Goal: Transaction & Acquisition: Purchase product/service

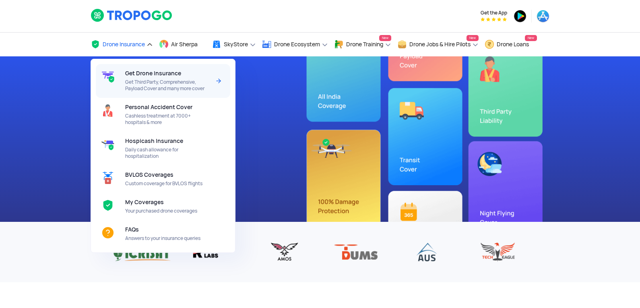
click at [189, 76] on div "Get Drone Insurance Get Third Party, Comprehensive, Payload Cover and many more…" at bounding box center [169, 81] width 88 height 34
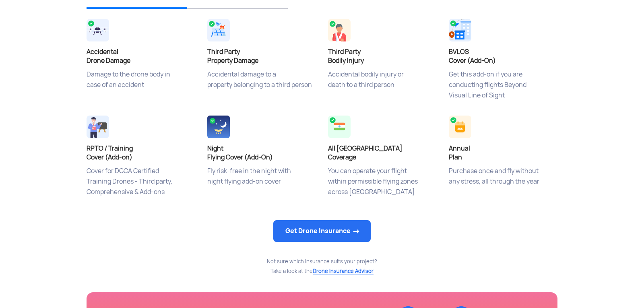
scroll to position [322, 0]
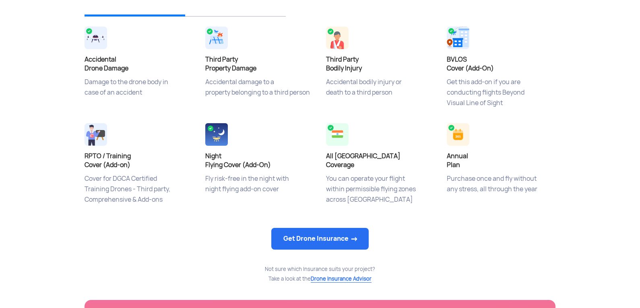
click at [452, 31] on img at bounding box center [457, 38] width 23 height 23
click at [345, 241] on link "Get Drone Insurance" at bounding box center [319, 239] width 97 height 22
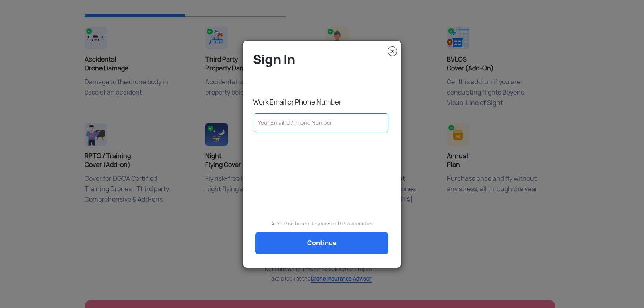
click at [342, 122] on input "text" at bounding box center [320, 122] width 135 height 19
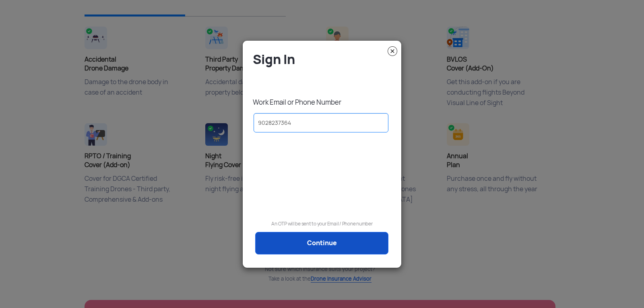
type input "9028237364"
click at [340, 249] on link "Continue" at bounding box center [321, 243] width 133 height 23
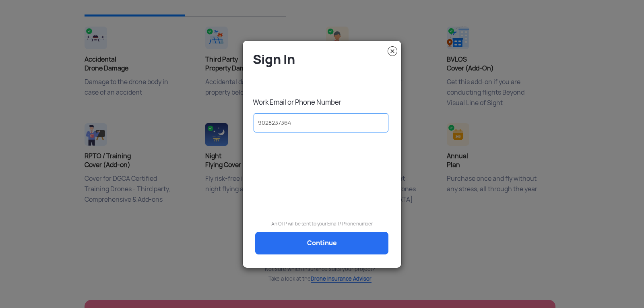
scroll to position [0, 0]
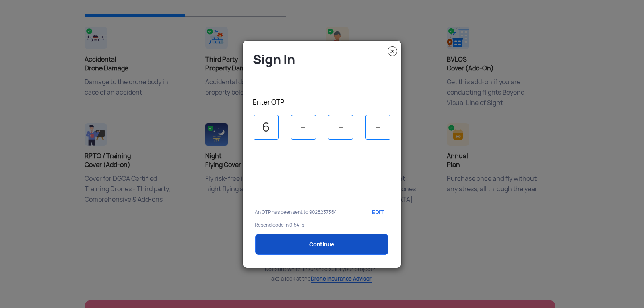
type input "6"
type input "3"
type input "5"
select select "1000000"
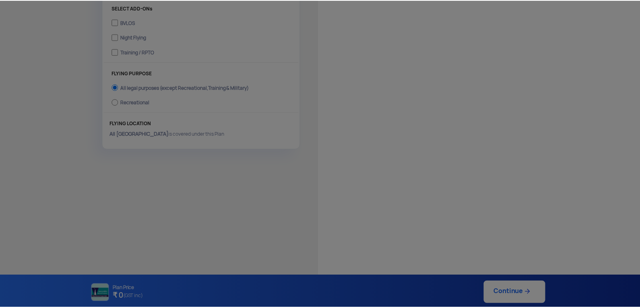
scroll to position [294, 0]
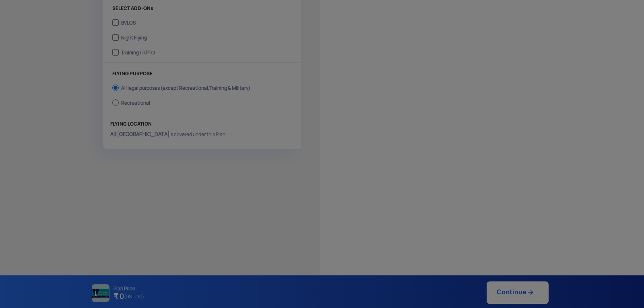
type input "8/9/2025, 12:12:00 PM"
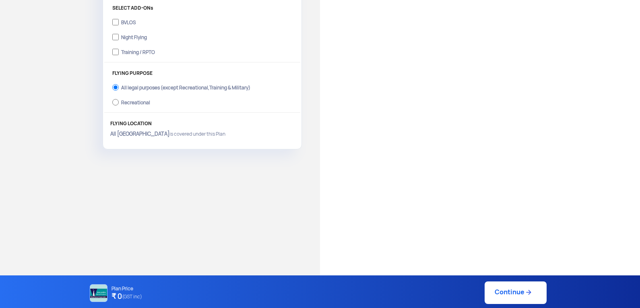
click at [415, 121] on div "Have Any Questions? We are here to clear your doubts Chat with Us Call Us Terms…" at bounding box center [480, 23] width 320 height 569
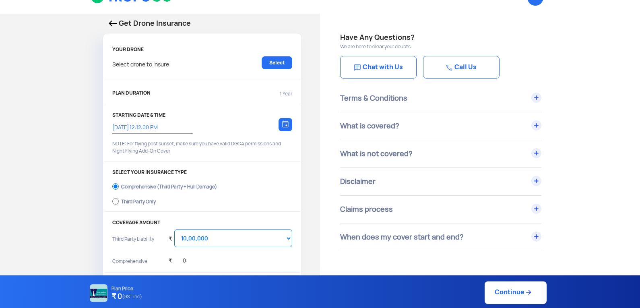
scroll to position [0, 0]
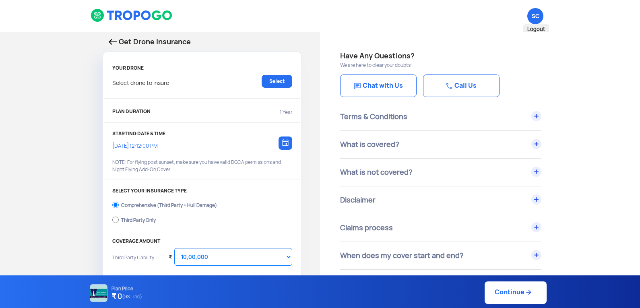
click at [538, 19] on span "SC Logout" at bounding box center [535, 16] width 16 height 16
click at [575, 72] on div "Have Any Questions? We are here to clear your doubts Chat with Us Call Us" at bounding box center [480, 76] width 280 height 53
click at [282, 80] on link "Select" at bounding box center [276, 81] width 31 height 13
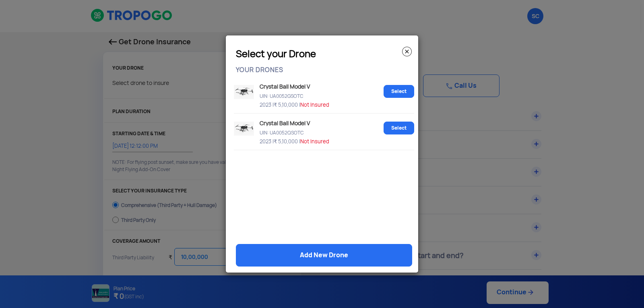
click at [292, 87] on p "Crystal Ball Model V" at bounding box center [303, 85] width 92 height 8
click at [402, 92] on link "Select" at bounding box center [398, 91] width 31 height 13
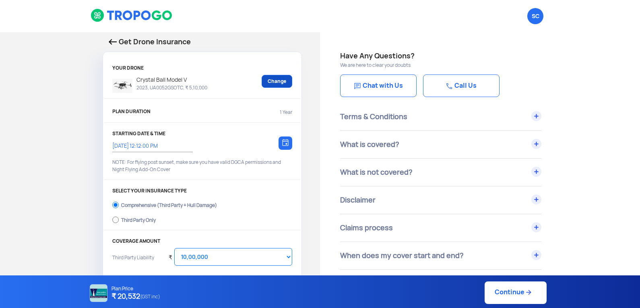
click at [282, 84] on link "Change" at bounding box center [276, 81] width 31 height 13
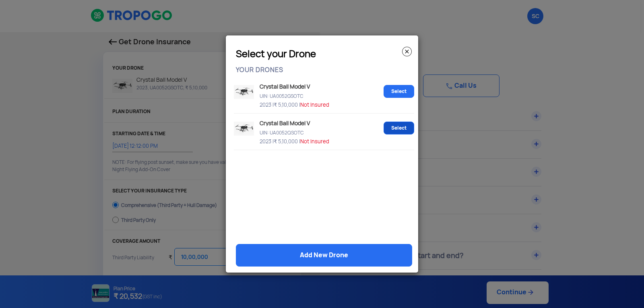
click at [398, 128] on link "Select" at bounding box center [398, 127] width 31 height 13
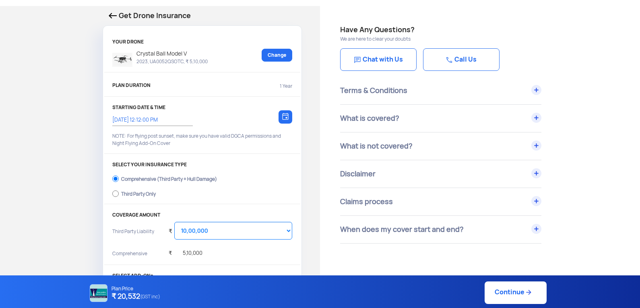
scroll to position [40, 0]
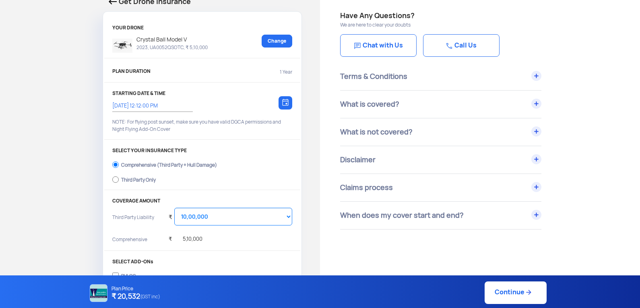
click at [135, 178] on div "Third Party Only" at bounding box center [138, 178] width 35 height 3
click at [119, 178] on input "Third Party Only" at bounding box center [115, 179] width 6 height 11
radio input "true"
select select "2000000"
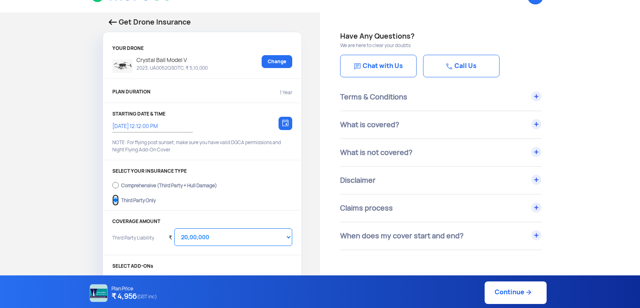
scroll to position [0, 0]
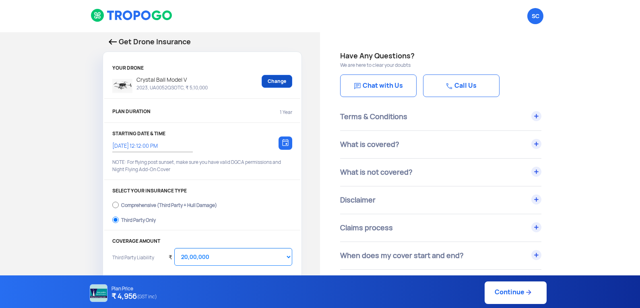
click at [274, 83] on link "Change" at bounding box center [276, 81] width 31 height 13
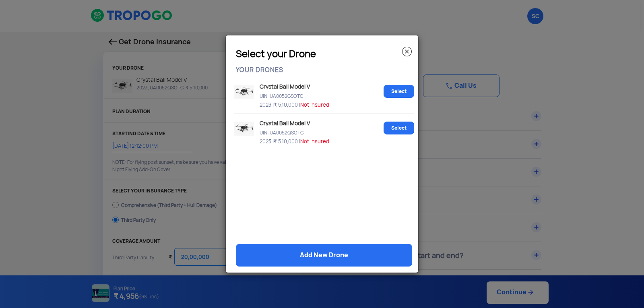
click at [340, 91] on div "Crystal Ball Model V UIN: UA0052GSOTC 2023 | ₹ 5,10,000 | Not Insured" at bounding box center [318, 95] width 123 height 28
click at [396, 89] on link "Select" at bounding box center [398, 91] width 31 height 13
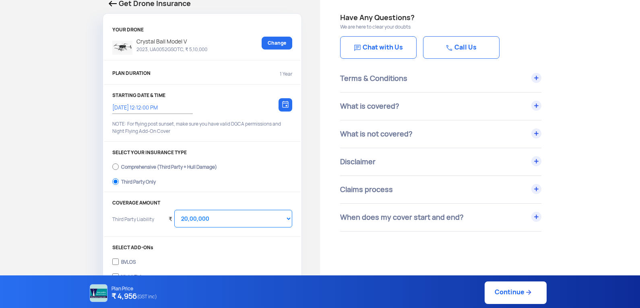
scroll to position [52, 0]
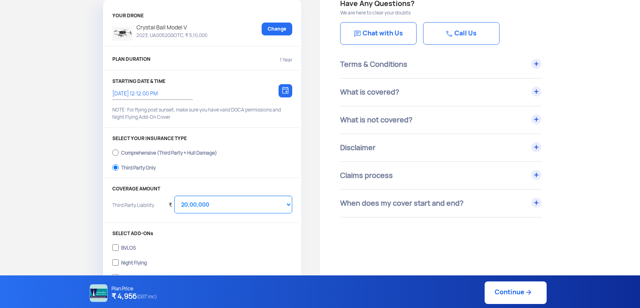
click at [283, 95] on div at bounding box center [285, 90] width 14 height 13
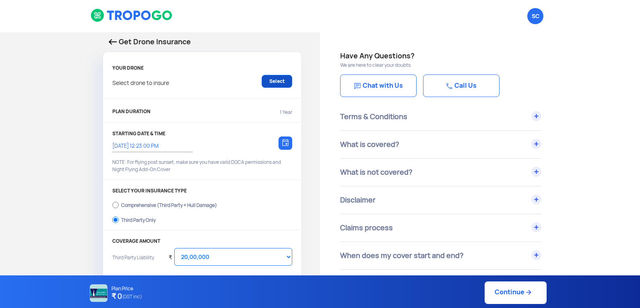
click at [269, 82] on link "Select" at bounding box center [276, 81] width 31 height 13
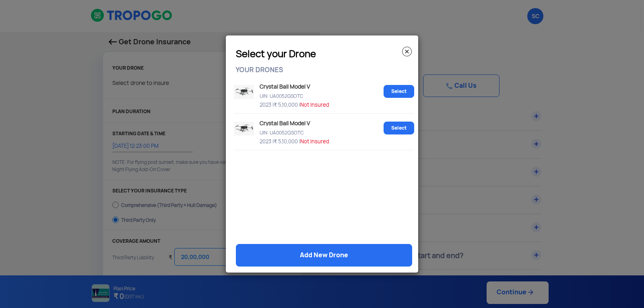
click at [284, 85] on p "Crystal Ball Model V" at bounding box center [303, 85] width 92 height 8
click at [396, 89] on link "Select" at bounding box center [398, 91] width 31 height 13
select select "1000000"
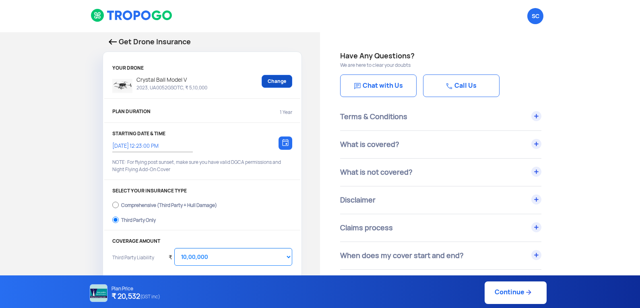
click at [286, 82] on link "Change" at bounding box center [276, 81] width 31 height 13
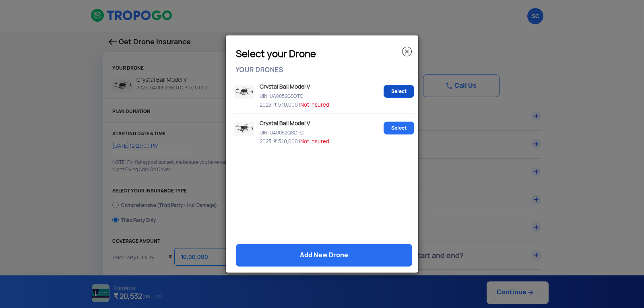
click at [390, 88] on link "Select" at bounding box center [398, 91] width 31 height 13
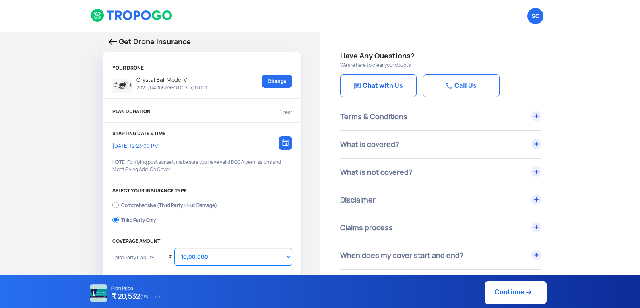
click at [282, 143] on img at bounding box center [285, 142] width 6 height 7
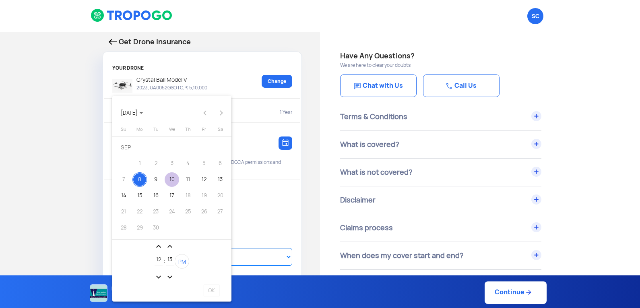
click at [175, 178] on div "10" at bounding box center [172, 179] width 14 height 14
click at [257, 130] on div at bounding box center [320, 154] width 640 height 308
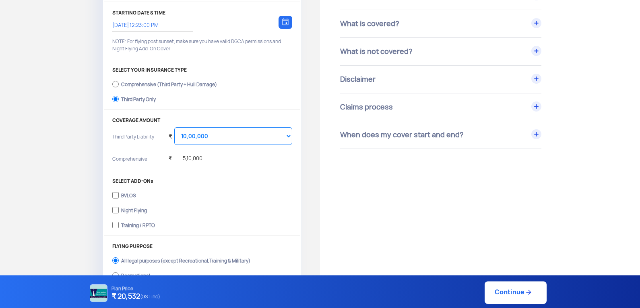
scroll to position [161, 0]
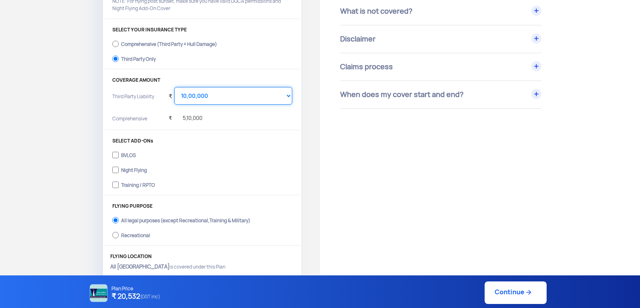
click at [289, 94] on select "Select Amount 10,00,000 15,00,000 20,00,000 25,00,000 30,00,000" at bounding box center [233, 96] width 118 height 18
click at [174, 87] on select "Select Amount 10,00,000 15,00,000 20,00,000 25,00,000 30,00,000" at bounding box center [233, 96] width 118 height 18
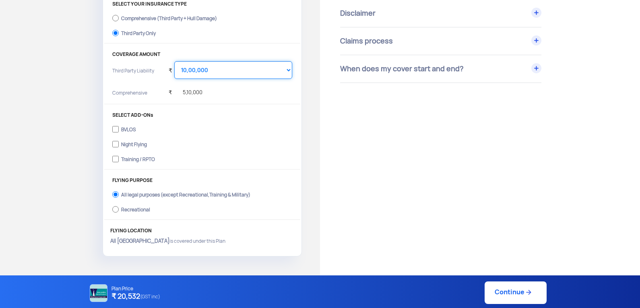
scroll to position [201, 0]
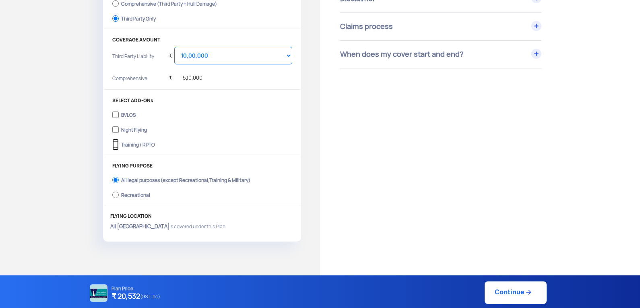
click at [115, 143] on input "Training / RPTO" at bounding box center [115, 144] width 6 height 11
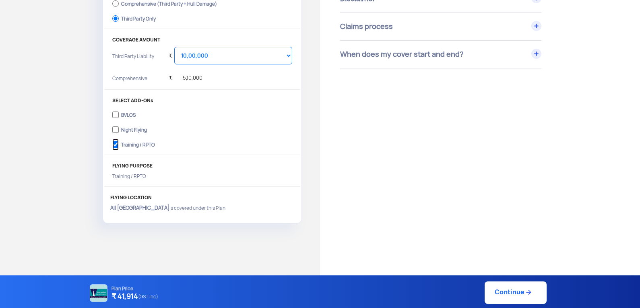
click at [117, 141] on input "Training / RPTO" at bounding box center [115, 144] width 6 height 11
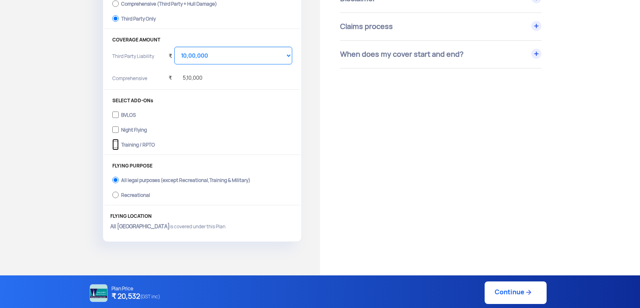
click at [113, 145] on input "Training / RPTO" at bounding box center [115, 144] width 6 height 11
checkbox input "true"
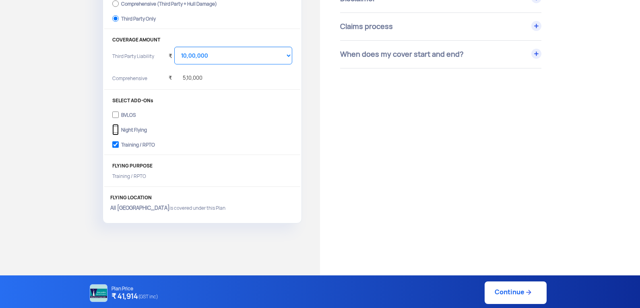
click at [115, 129] on input "Night Flying" at bounding box center [115, 129] width 6 height 11
checkbox input "true"
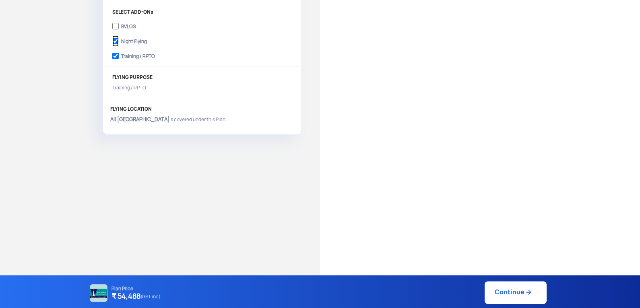
scroll to position [294, 0]
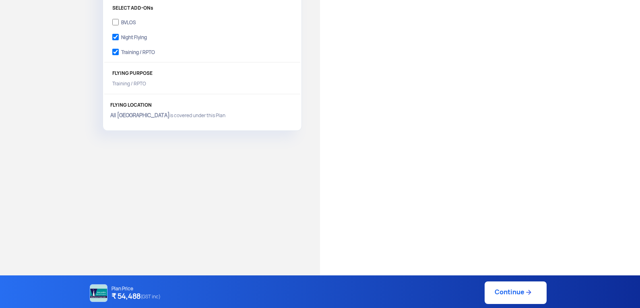
click at [513, 290] on link "Continue" at bounding box center [515, 292] width 62 height 23
type input "8/9/2025, 12:30:00 PM"
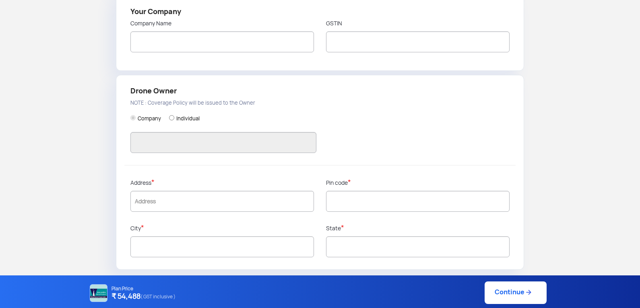
type input "Sipna College of Engineering and Technology Amravati"
type input "9028237364"
type input "SIPNA COLLEGE OF ENGINNERING AND TECHNOLOGY AMRAVATI"
type input "27AAATC9008N1ZG"
type input "SIPNA COLLEGE OF ENGINNERING AND TECHNOLOGY AMRAVATI"
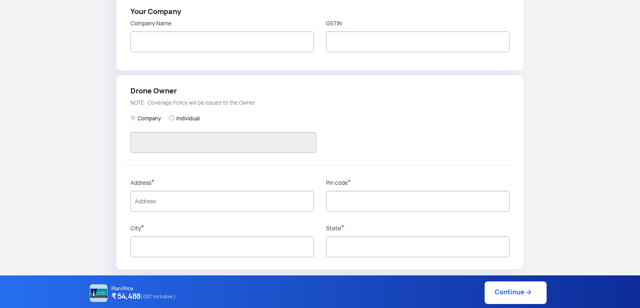
type input "In front of Nemani Godown , Badnera Road Amravati"
type input "444701"
type input "Amravati"
type input "Maharashtra"
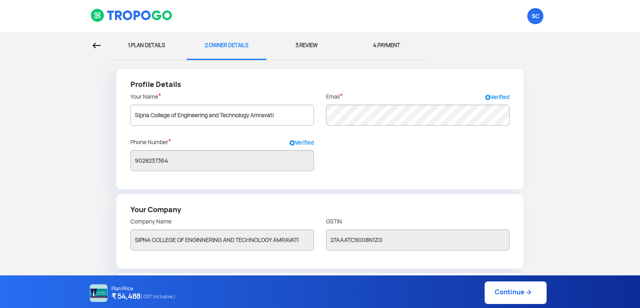
click at [94, 42] on div at bounding box center [53, 45] width 95 height 27
select select "1000000"
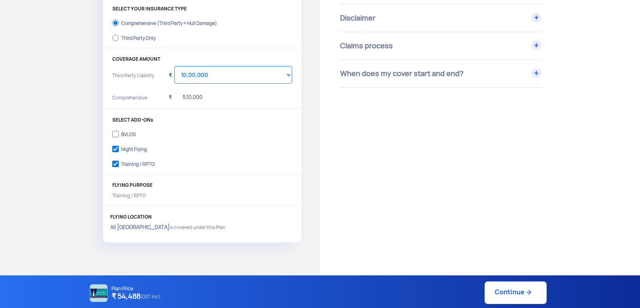
scroll to position [201, 0]
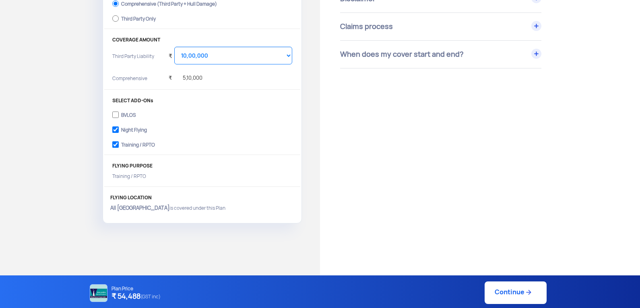
click at [513, 289] on link "Continue" at bounding box center [515, 292] width 62 height 23
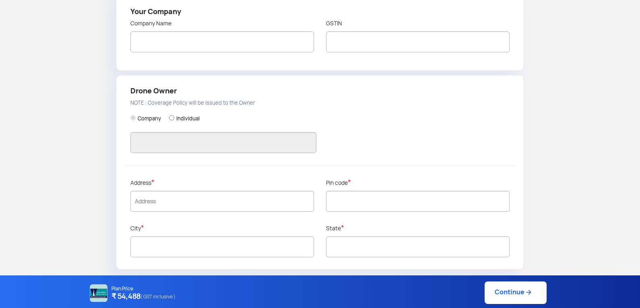
type input "Sipna College of Engineering and Technology Amravati"
type input "9028237364"
type input "SIPNA COLLEGE OF ENGINNERING AND TECHNOLOGY AMRAVATI"
type input "27AAATC9008N1ZG"
type input "SIPNA COLLEGE OF ENGINNERING AND TECHNOLOGY AMRAVATI"
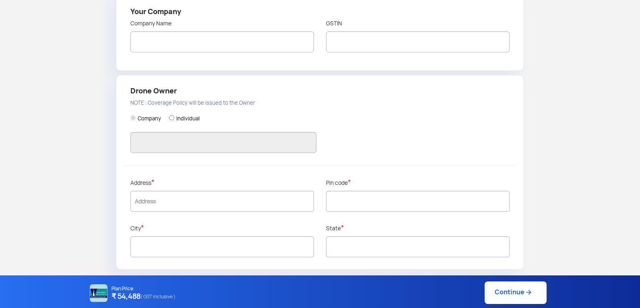
type input "In front of Nemani Godown , Badnera Road Amravati"
type input "444701"
type input "Amravati"
type input "Maharashtra"
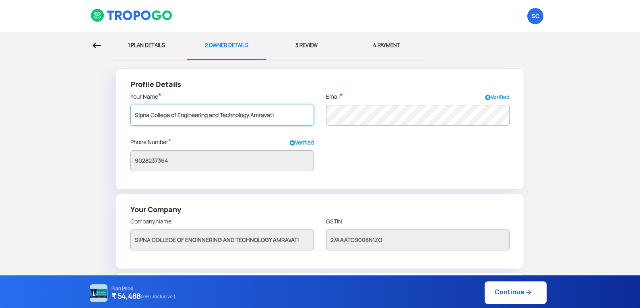
click at [287, 110] on input "Sipna College of Engineering and Technology Amravati" at bounding box center [221, 115] width 183 height 21
drag, startPoint x: 281, startPoint y: 116, endPoint x: 113, endPoint y: 126, distance: 167.7
click at [113, 126] on form "Profile Details Your Name * Sipna College of Engineering and Technology Amravat…" at bounding box center [319, 267] width 627 height 399
click at [81, 133] on form "Profile Details Your Name * Sipna College of Engineering and Technology Amravat…" at bounding box center [319, 267] width 627 height 399
click at [300, 114] on input "Sipna College of Engineering and Technology Amravati" at bounding box center [221, 115] width 183 height 21
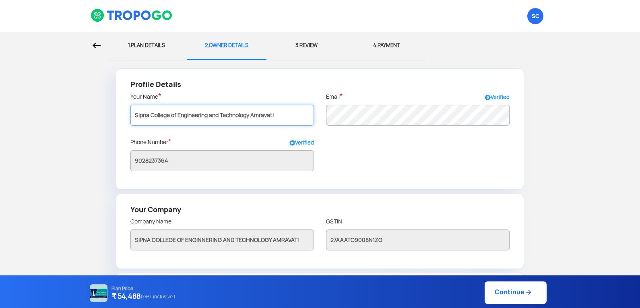
drag, startPoint x: 298, startPoint y: 114, endPoint x: 117, endPoint y: 117, distance: 180.6
click at [117, 117] on div "Profile Details Your Name * Sipna College of Engineering and Technology Amravat…" at bounding box center [320, 128] width 408 height 121
type input "Sipna Shikshan Prasarak Mandal Amravati"
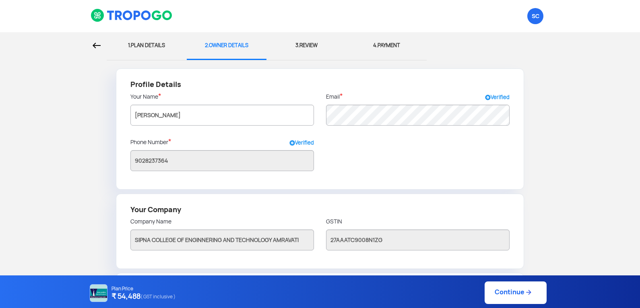
click at [237, 140] on div "Phone Number * Verified" at bounding box center [221, 144] width 183 height 12
click at [383, 168] on div "Profile Details Your Name * Sipna Shikshan Prasarak Mandal Amravati Email * Ver…" at bounding box center [320, 128] width 408 height 121
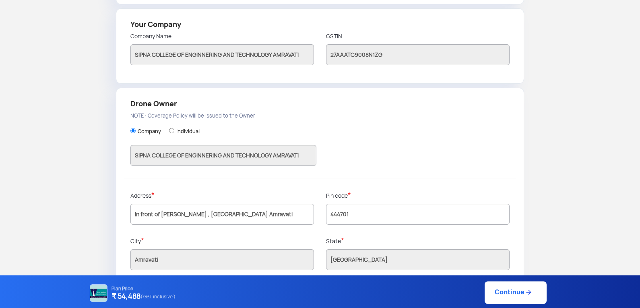
scroll to position [198, 0]
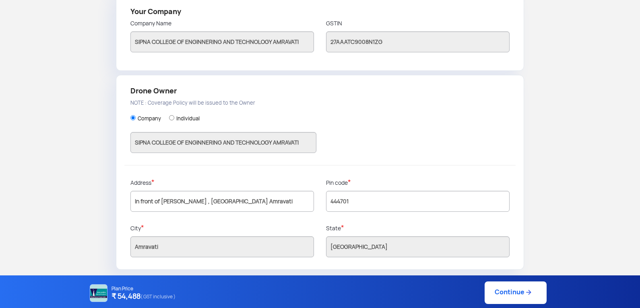
click at [428, 150] on div "Company Individual SIPNA COLLEGE OF ENGINNERING AND TECHNOLOGY AMRAVATI" at bounding box center [319, 135] width 379 height 60
click at [507, 292] on link "Continue" at bounding box center [515, 292] width 62 height 23
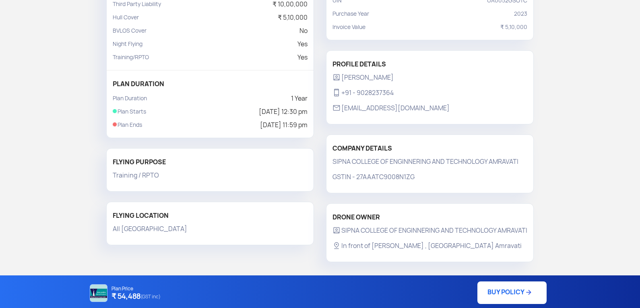
scroll to position [136, 0]
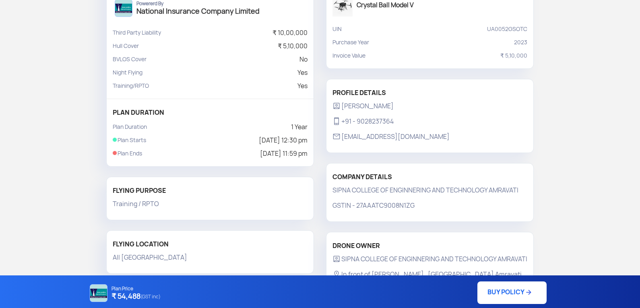
scroll to position [136, 0]
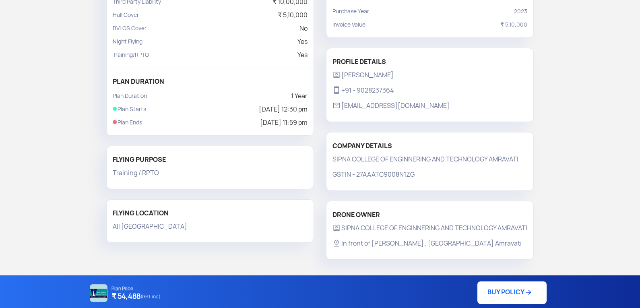
click at [508, 288] on link "BUY POLICY" at bounding box center [511, 292] width 69 height 23
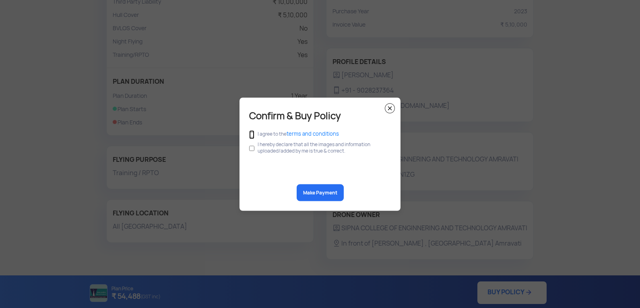
click at [251, 132] on input "checkbox" at bounding box center [251, 134] width 5 height 9
checkbox input "true"
click at [251, 148] on input "checkbox" at bounding box center [251, 147] width 5 height 15
click at [253, 148] on input "checkbox" at bounding box center [251, 147] width 5 height 15
click at [251, 148] on input "checkbox" at bounding box center [251, 147] width 5 height 15
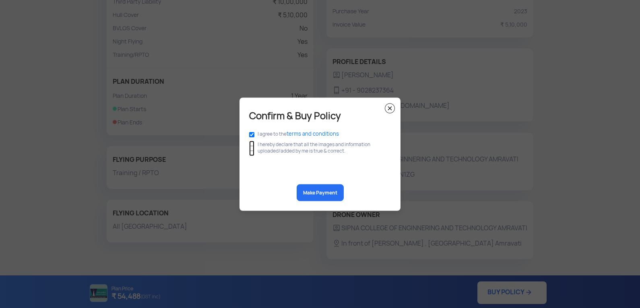
checkbox input "true"
click at [325, 191] on button "Make Payment" at bounding box center [319, 192] width 47 height 17
click at [391, 107] on img at bounding box center [390, 108] width 10 height 10
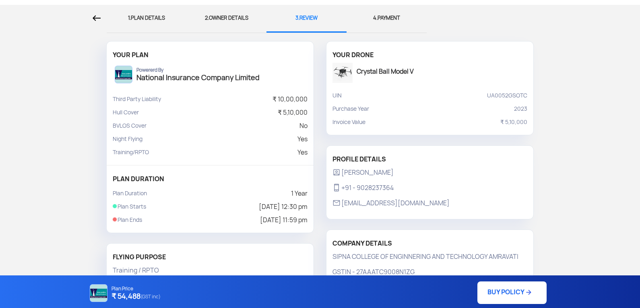
scroll to position [0, 0]
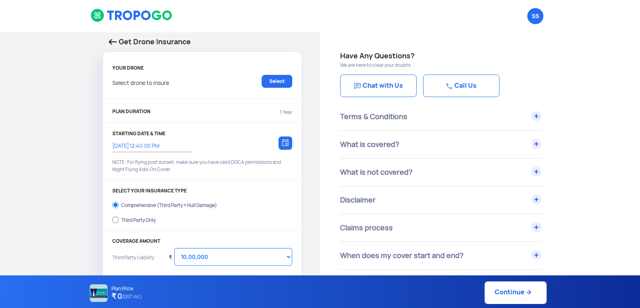
select select "1000000"
click at [112, 41] on img at bounding box center [113, 42] width 8 height 6
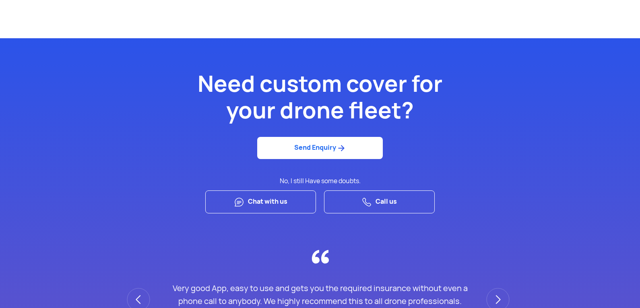
scroll to position [2092, 0]
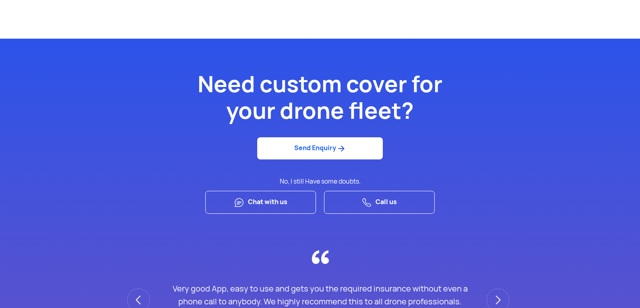
click at [335, 145] on link "Send Enquiry" at bounding box center [319, 148] width 125 height 22
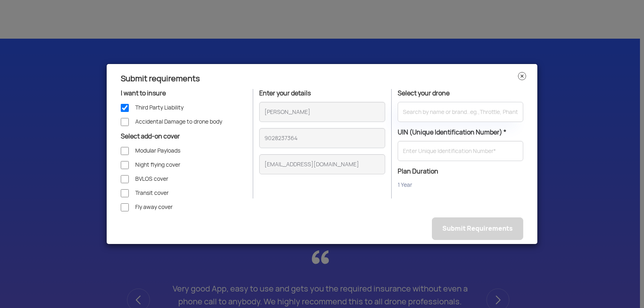
click at [519, 75] on img at bounding box center [522, 76] width 8 height 8
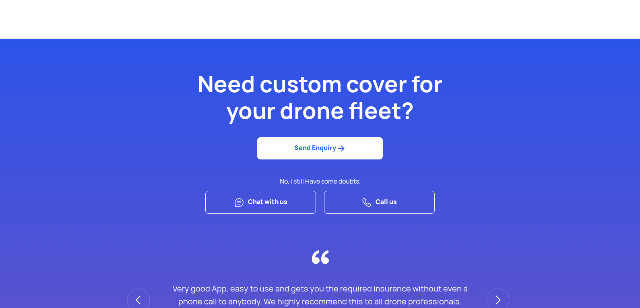
scroll to position [2132, 0]
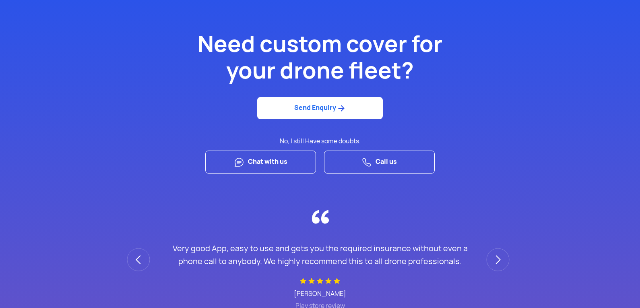
click at [389, 162] on link "Call us" at bounding box center [379, 161] width 111 height 23
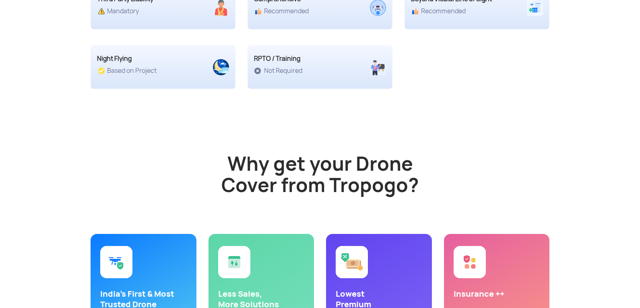
scroll to position [1524, 0]
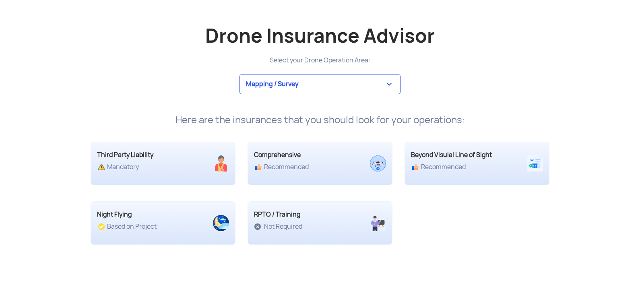
click at [386, 84] on select "Mapping / Survey Event Photography Agriculture Recreational Emergency / Police …" at bounding box center [319, 84] width 161 height 20
select select "13"
click at [239, 74] on select "Mapping / Survey Event Photography Agriculture Recreational Emergency / Police …" at bounding box center [319, 84] width 161 height 20
click at [493, 87] on div "Mapping / Survey Event Photography Agriculture Recreational Emergency / Police …" at bounding box center [319, 84] width 471 height 20
click at [159, 156] on div "Third Party Liability" at bounding box center [145, 155] width 96 height 10
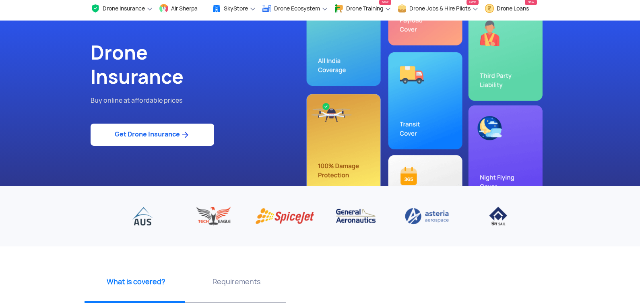
scroll to position [0, 0]
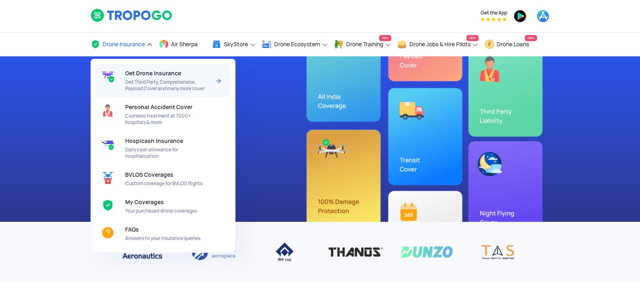
click at [150, 78] on div "Get Drone Insurance Get Third Party, Comprehensive, Payload Cover and many more…" at bounding box center [169, 81] width 88 height 34
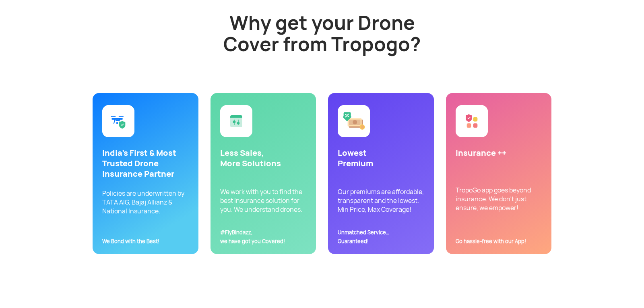
scroll to position [2051, 0]
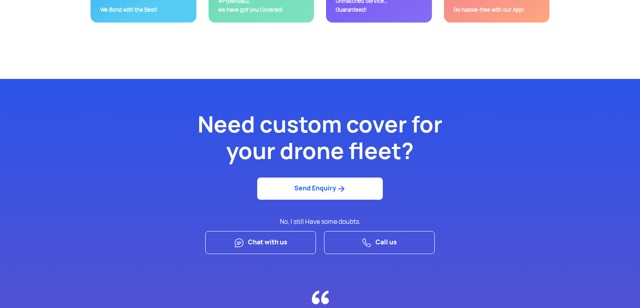
click at [331, 190] on link "Send Enquiry" at bounding box center [319, 188] width 125 height 22
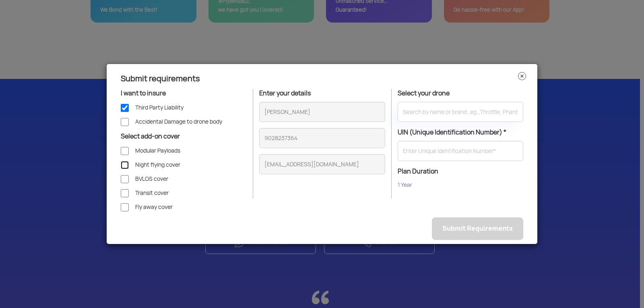
click at [124, 165] on input "Night flying cover" at bounding box center [125, 165] width 8 height 8
checkbox input "true"
click at [428, 113] on input "text" at bounding box center [459, 112] width 125 height 20
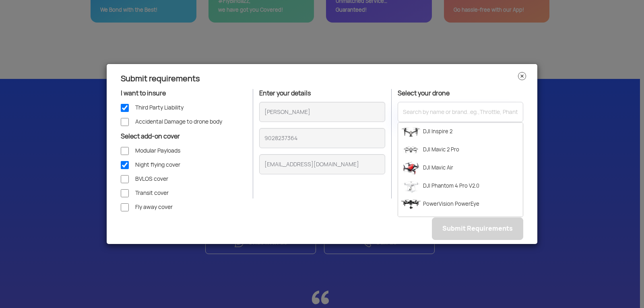
click at [492, 93] on p "Select your drone" at bounding box center [459, 93] width 125 height 9
click at [533, 129] on div "Submit requirements I want to insure Third Party Liability Accidental Damage to…" at bounding box center [321, 154] width 431 height 181
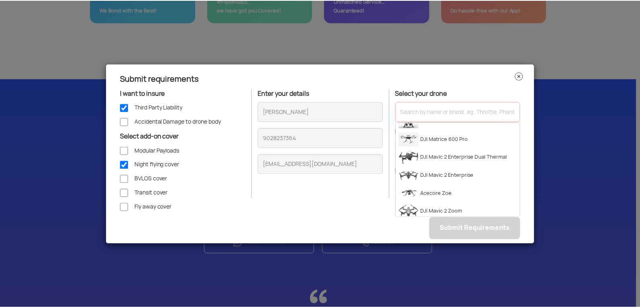
scroll to position [241, 0]
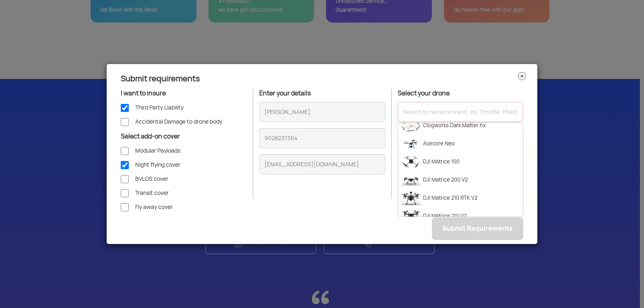
click at [523, 76] on img at bounding box center [522, 76] width 8 height 8
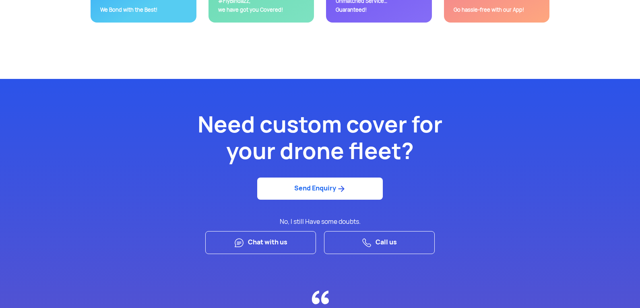
click at [378, 239] on link "Call us" at bounding box center [379, 242] width 111 height 23
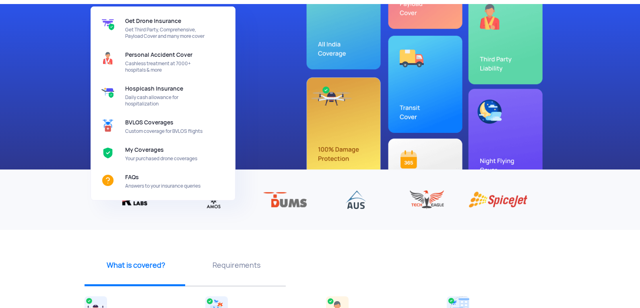
scroll to position [0, 0]
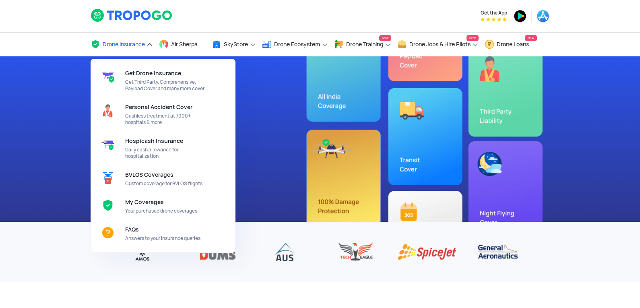
click at [147, 42] on link "Drone Insurance" at bounding box center [122, 45] width 62 height 24
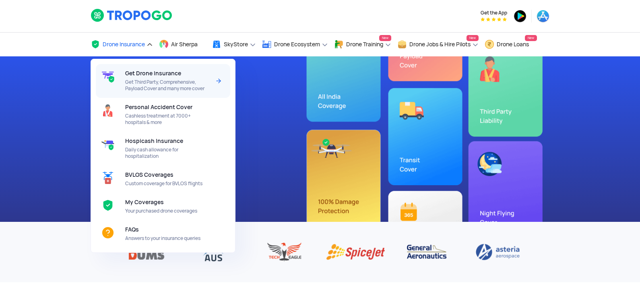
click at [155, 80] on span "Get Third Party, Comprehensive, Payload Cover and many more cover" at bounding box center [167, 85] width 85 height 13
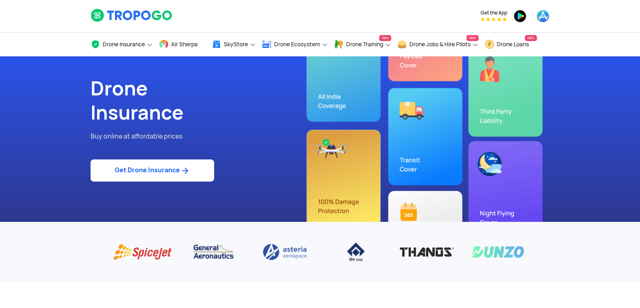
click at [167, 171] on link "Get Drone Insurance" at bounding box center [152, 170] width 123 height 22
select select "1000000"
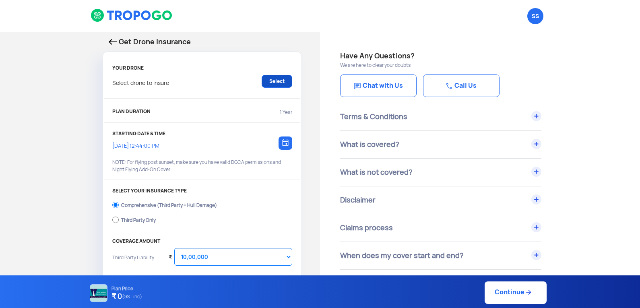
click at [276, 85] on link "Select" at bounding box center [276, 81] width 31 height 13
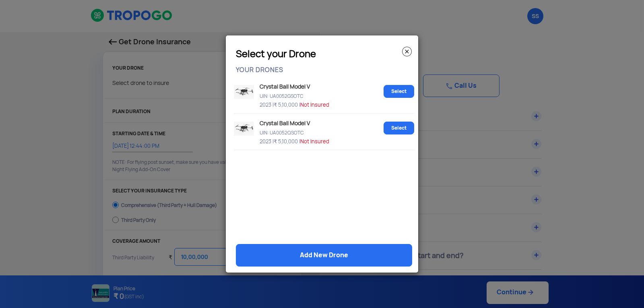
click at [277, 97] on p "UIN: UA0052GSOTC" at bounding box center [318, 94] width 123 height 7
click at [397, 93] on link "Select" at bounding box center [398, 91] width 31 height 13
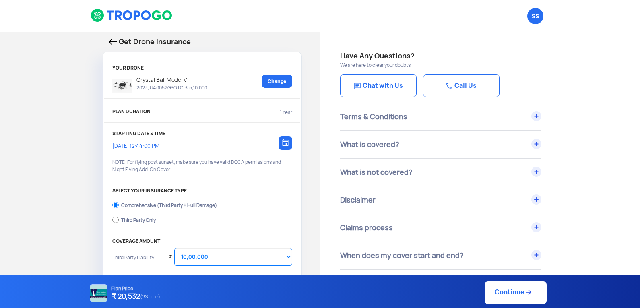
click at [286, 144] on img at bounding box center [285, 142] width 6 height 7
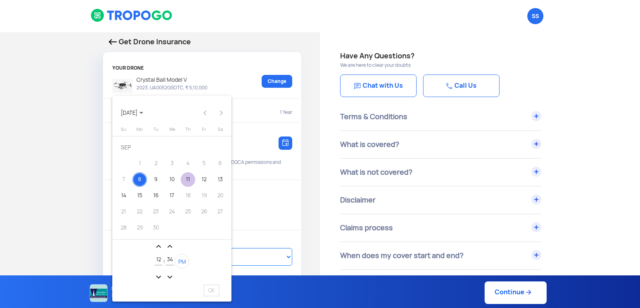
click at [187, 178] on div "11" at bounding box center [188, 179] width 14 height 14
click at [210, 288] on span "OK" at bounding box center [212, 290] width 16 height 12
type input "[DATE] 12:34:25 PM"
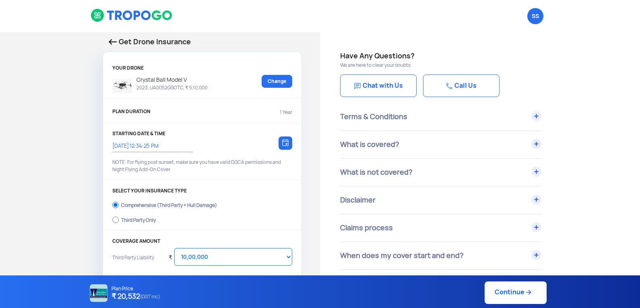
click at [133, 220] on div "Third Party Only" at bounding box center [138, 218] width 35 height 3
click at [119, 220] on input "Third Party Only" at bounding box center [115, 219] width 6 height 11
radio input "true"
select select "2000000"
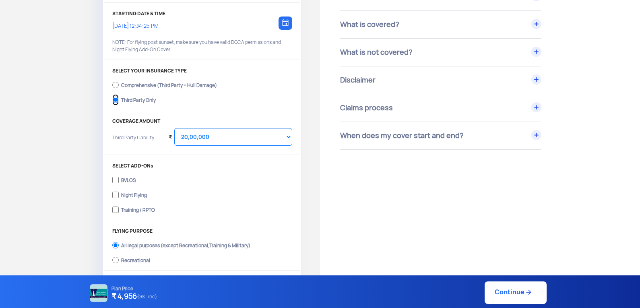
scroll to position [121, 0]
click at [249, 135] on select "Select Amount 20,00,000 25,00,000 30,00,000" at bounding box center [233, 136] width 118 height 18
click at [174, 127] on select "Select Amount 20,00,000 25,00,000 30,00,000" at bounding box center [233, 136] width 118 height 18
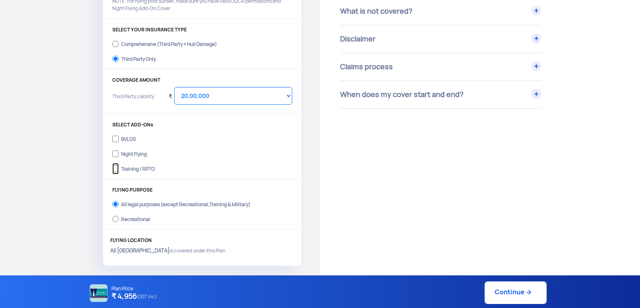
click at [118, 168] on input "Training / RPTO" at bounding box center [115, 168] width 6 height 11
checkbox input "true"
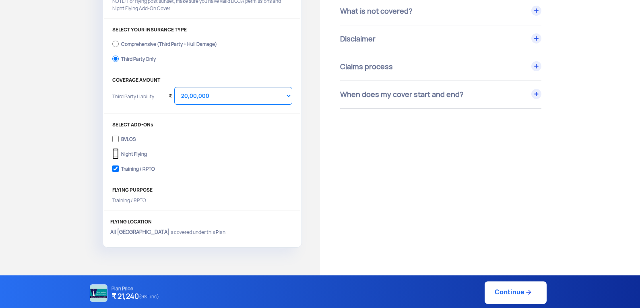
click at [117, 152] on input "Night Flying" at bounding box center [115, 153] width 6 height 11
checkbox input "true"
click at [241, 97] on select "Select Amount 10,00,000 15,00,000 20,00,000 25,00,000 30,00,000" at bounding box center [233, 96] width 118 height 18
select select "1000000"
click at [174, 87] on select "Select Amount 10,00,000 15,00,000 20,00,000 25,00,000 30,00,000" at bounding box center [233, 96] width 118 height 18
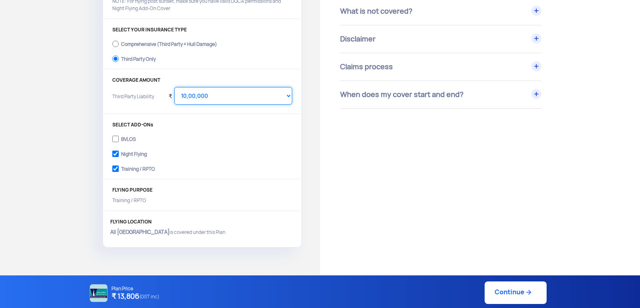
click at [236, 100] on select "Select Amount 10,00,000 15,00,000 20,00,000 25,00,000 30,00,000" at bounding box center [233, 96] width 118 height 18
click at [174, 87] on select "Select Amount 10,00,000 15,00,000 20,00,000 25,00,000 30,00,000" at bounding box center [233, 96] width 118 height 18
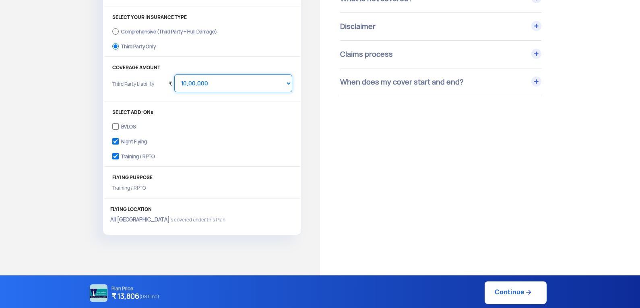
scroll to position [282, 0]
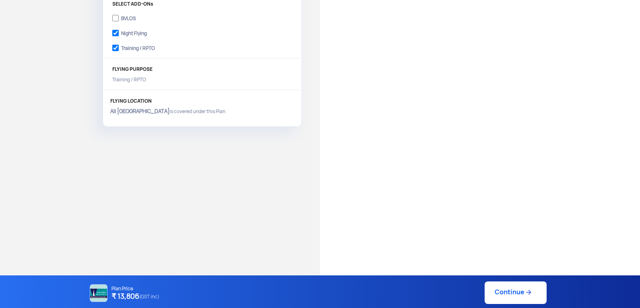
click at [514, 294] on link "Continue" at bounding box center [515, 292] width 62 height 23
type input "[DATE] 12:34:00 PM"
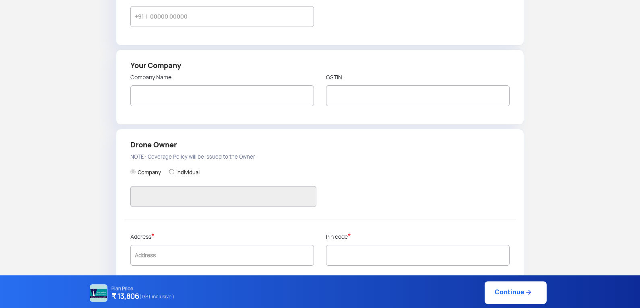
type input "[PERSON_NAME]"
type input "9028237364"
type input "SIPNA COLLEGE OF ENGINNERING AND TECHNOLOGY AMRAVATI"
type input "27AAATC9008N1ZG"
type input "SIPNA COLLEGE OF ENGINNERING AND TECHNOLOGY AMRAVATI"
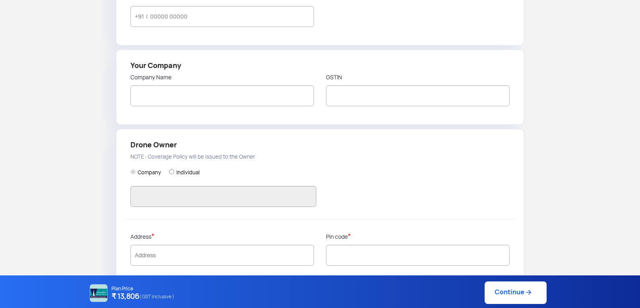
type input "In front of [PERSON_NAME] , [GEOGRAPHIC_DATA] Amravati"
type input "444701"
type input "Amravati"
type input "[GEOGRAPHIC_DATA]"
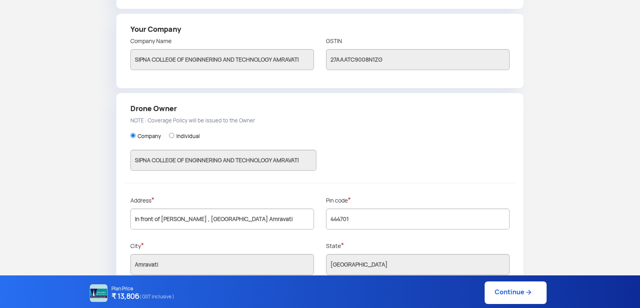
scroll to position [198, 0]
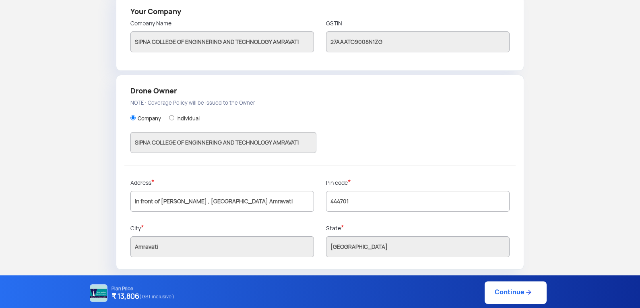
click at [509, 134] on div "Company Individual SIPNA COLLEGE OF ENGINNERING AND TECHNOLOGY AMRAVATI" at bounding box center [319, 140] width 391 height 50
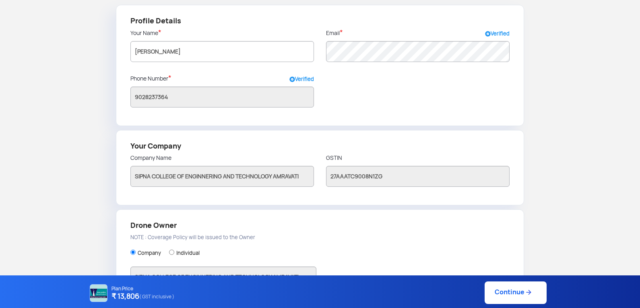
scroll to position [0, 0]
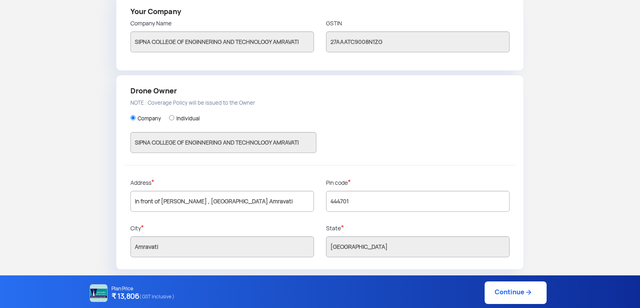
click at [502, 292] on link "Continue" at bounding box center [515, 292] width 62 height 23
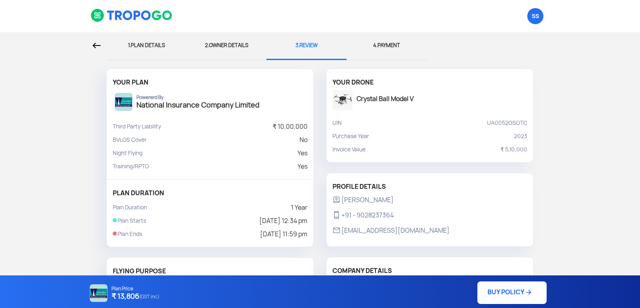
click at [501, 290] on link "BUY POLICY" at bounding box center [511, 292] width 69 height 23
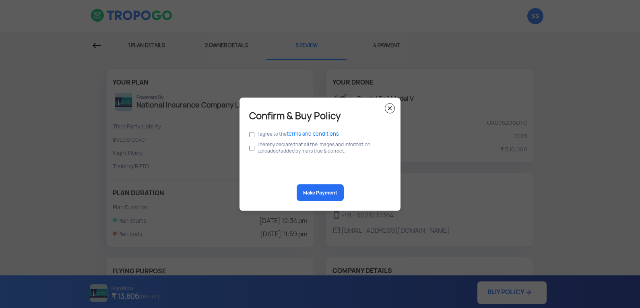
click at [268, 132] on label "I agree to the terms and conditions" at bounding box center [297, 133] width 81 height 6
click at [252, 135] on input "checkbox" at bounding box center [251, 134] width 5 height 9
checkbox input "true"
click at [252, 148] on input "checkbox" at bounding box center [251, 147] width 5 height 15
checkbox input "true"
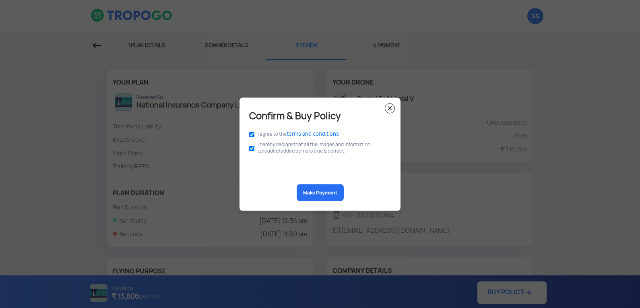
click at [319, 189] on button "Make Payment" at bounding box center [319, 192] width 47 height 17
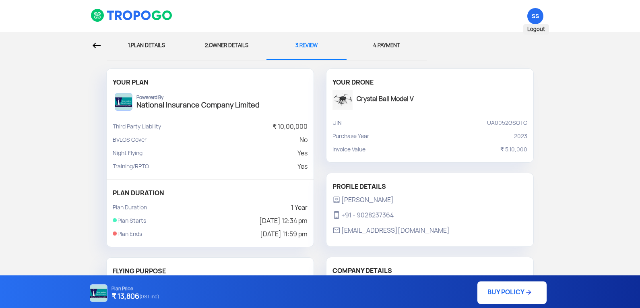
click at [534, 14] on span "SS Logout" at bounding box center [535, 16] width 16 height 16
click at [536, 18] on span "SS Logout" at bounding box center [535, 16] width 16 height 16
click at [537, 27] on span "Logout" at bounding box center [536, 29] width 26 height 10
